Goal: Communication & Community: Answer question/provide support

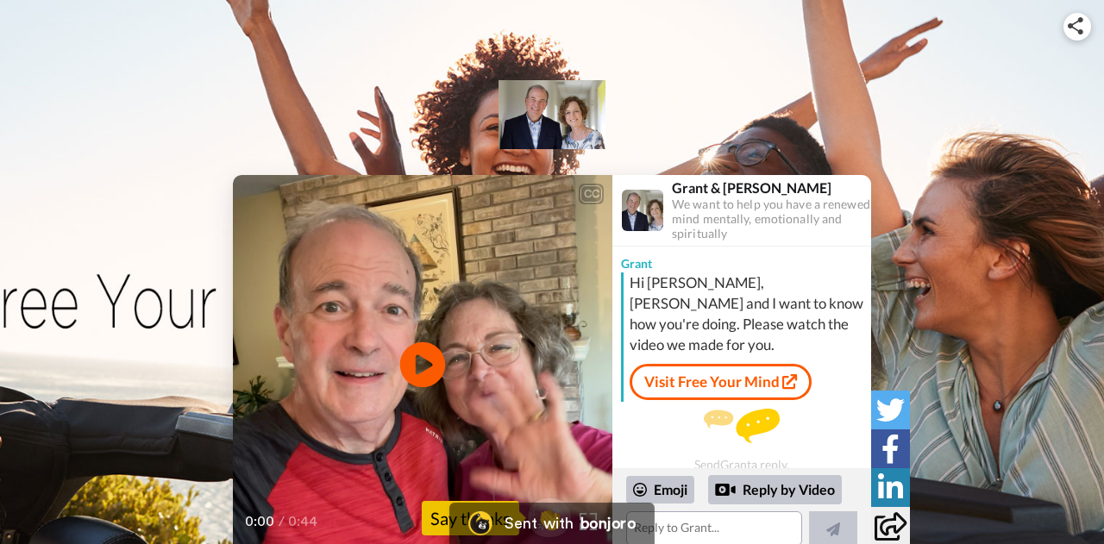
click at [423, 362] on icon "Play/Pause" at bounding box center [423, 365] width 46 height 82
click at [403, 96] on div "CC Play/Pause to watch any of our DVDs by going into the video library section …" at bounding box center [552, 304] width 1104 height 500
click at [704, 530] on textarea at bounding box center [714, 528] width 176 height 35
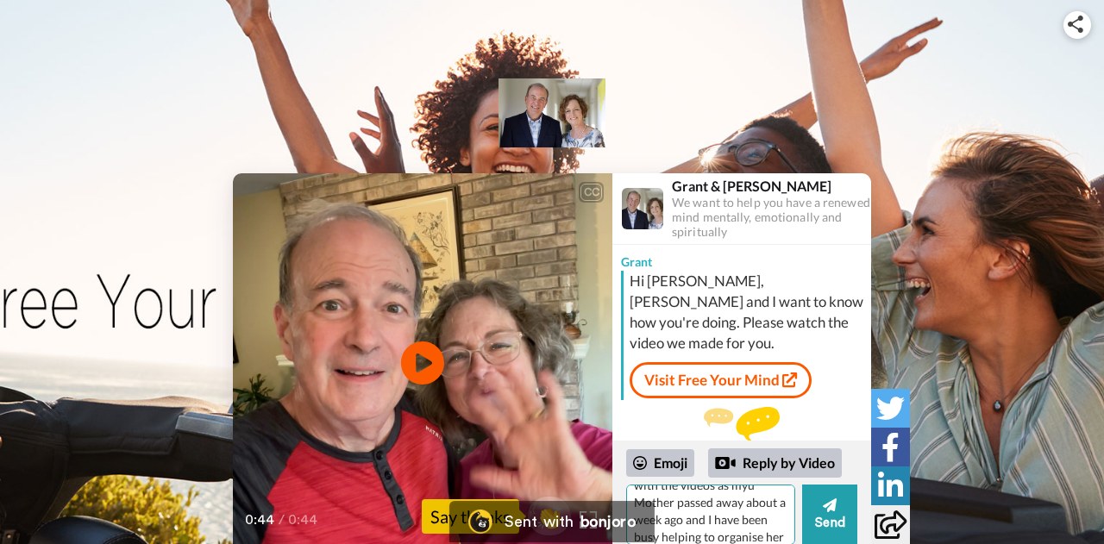
scroll to position [74, 0]
click at [656, 496] on textarea "Hi [PERSON_NAME] & [PERSON_NAME], thanks for your video chat. I have not made a…" at bounding box center [710, 515] width 169 height 60
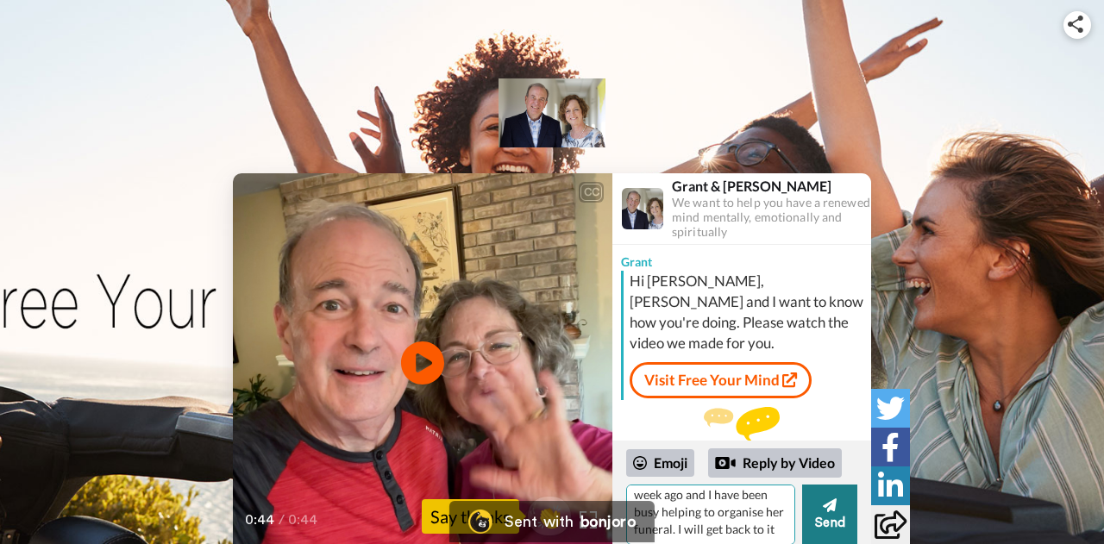
type textarea "Hi [PERSON_NAME] & [PERSON_NAME], thanks for your video chat. I have not made a…"
click at [825, 505] on icon at bounding box center [830, 506] width 14 height 14
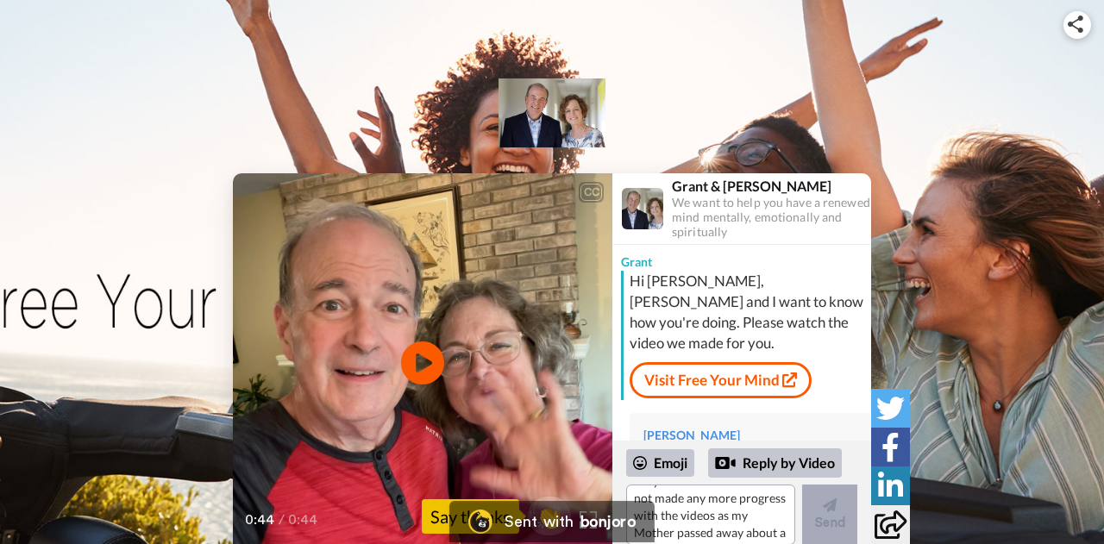
scroll to position [0, 0]
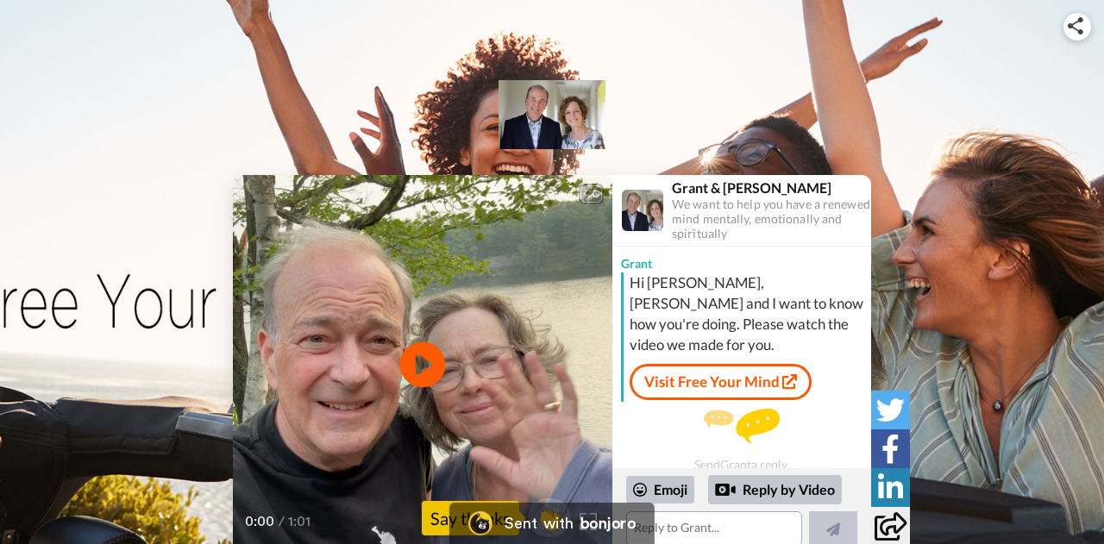
click at [423, 366] on icon "Play/Pause" at bounding box center [423, 365] width 46 height 82
